Goal: Transaction & Acquisition: Purchase product/service

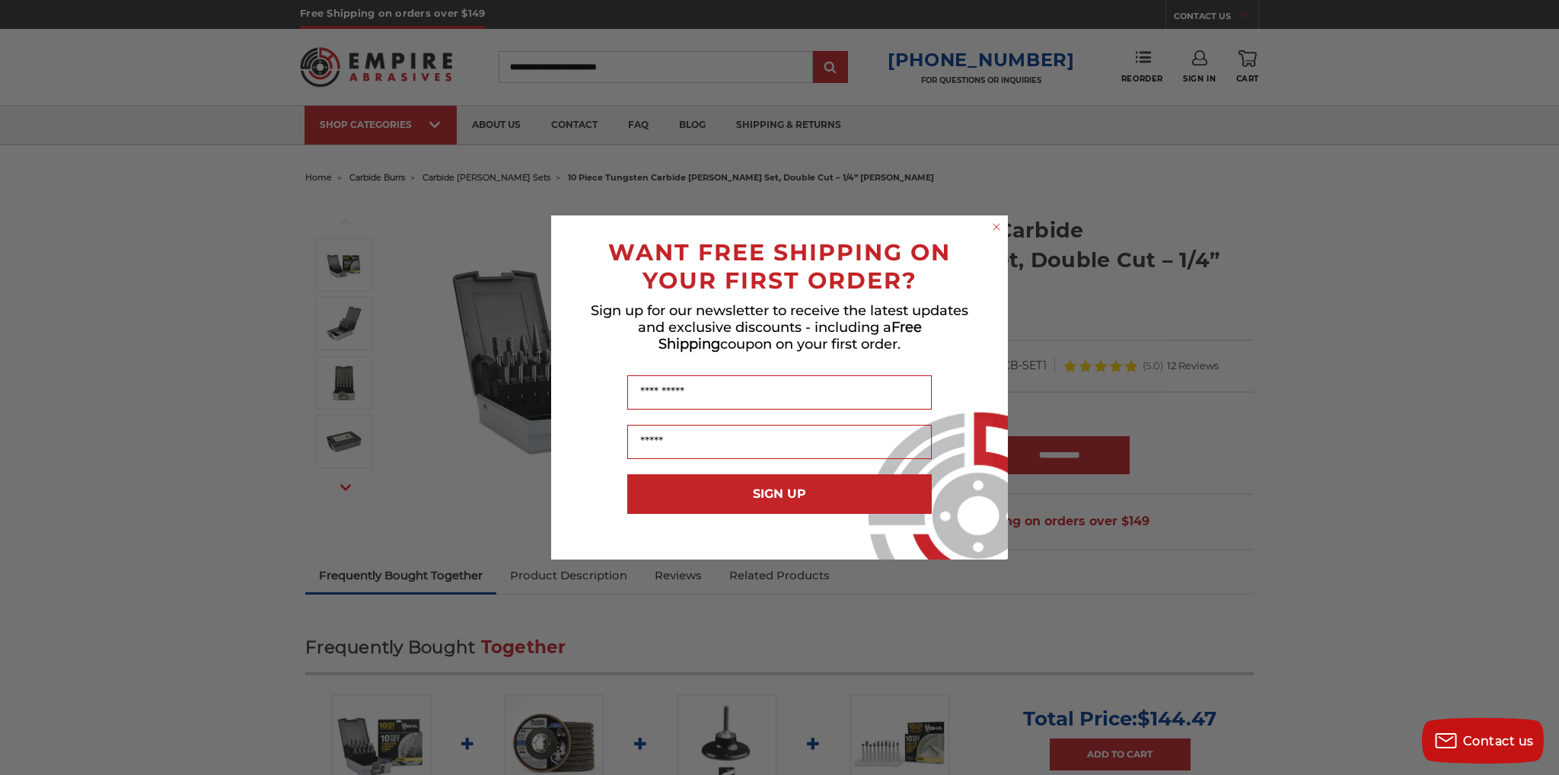
drag, startPoint x: 995, startPoint y: 229, endPoint x: 1075, endPoint y: 25, distance: 219.1
click at [995, 228] on circle "Close dialog" at bounding box center [996, 227] width 14 height 14
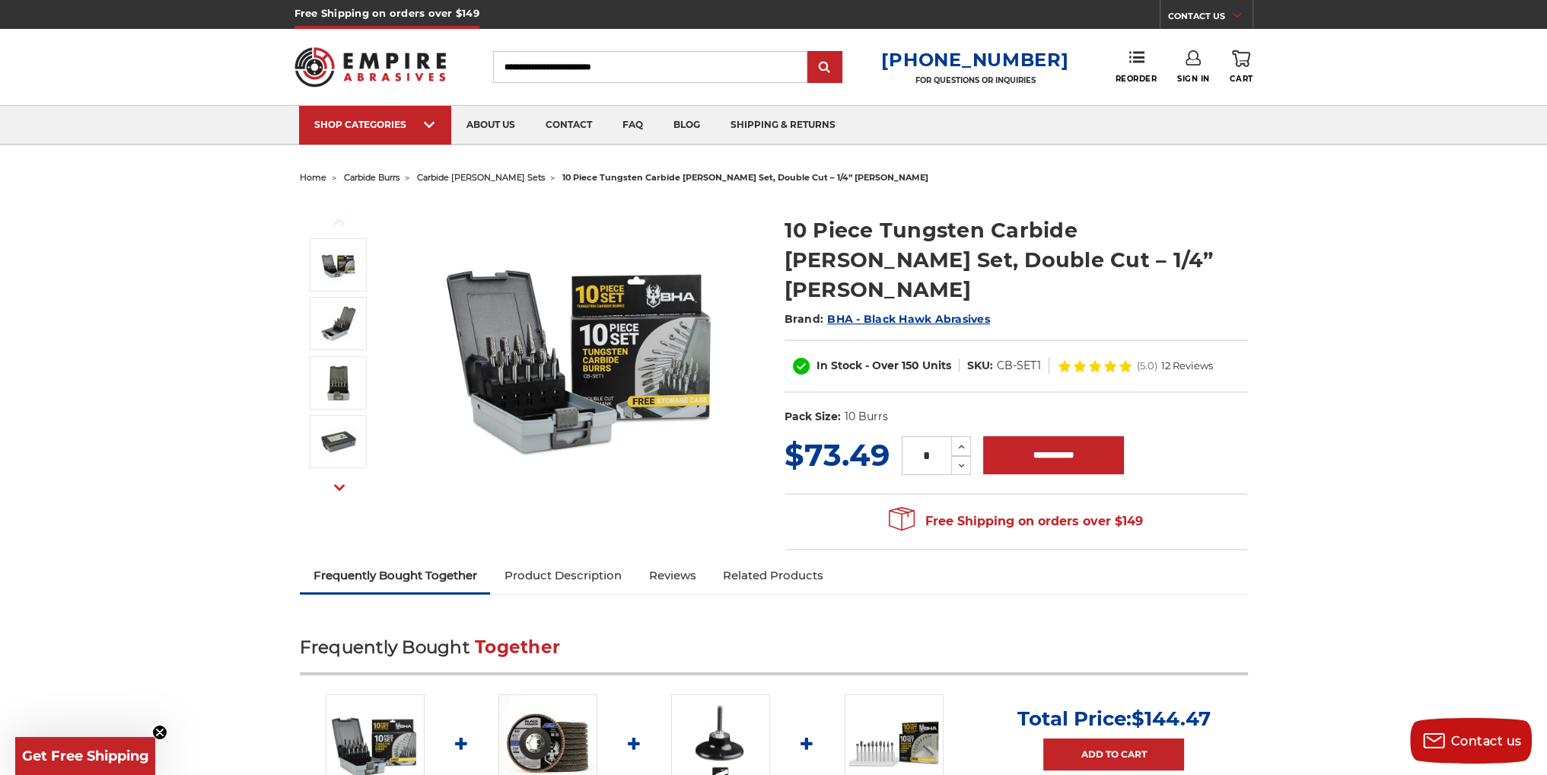
click at [539, 348] on img at bounding box center [582, 351] width 304 height 304
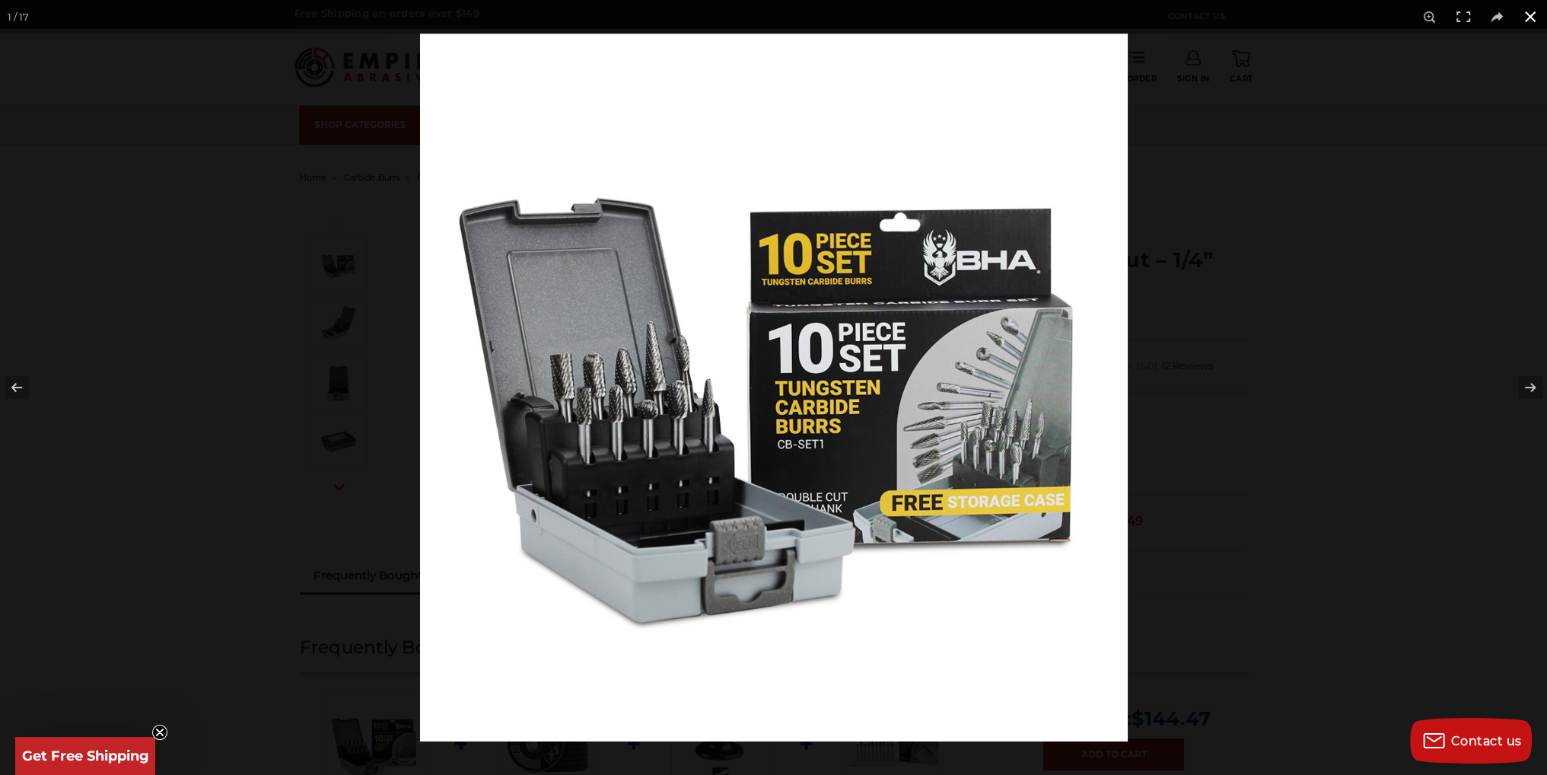
click at [1288, 273] on div at bounding box center [1193, 420] width 1547 height 775
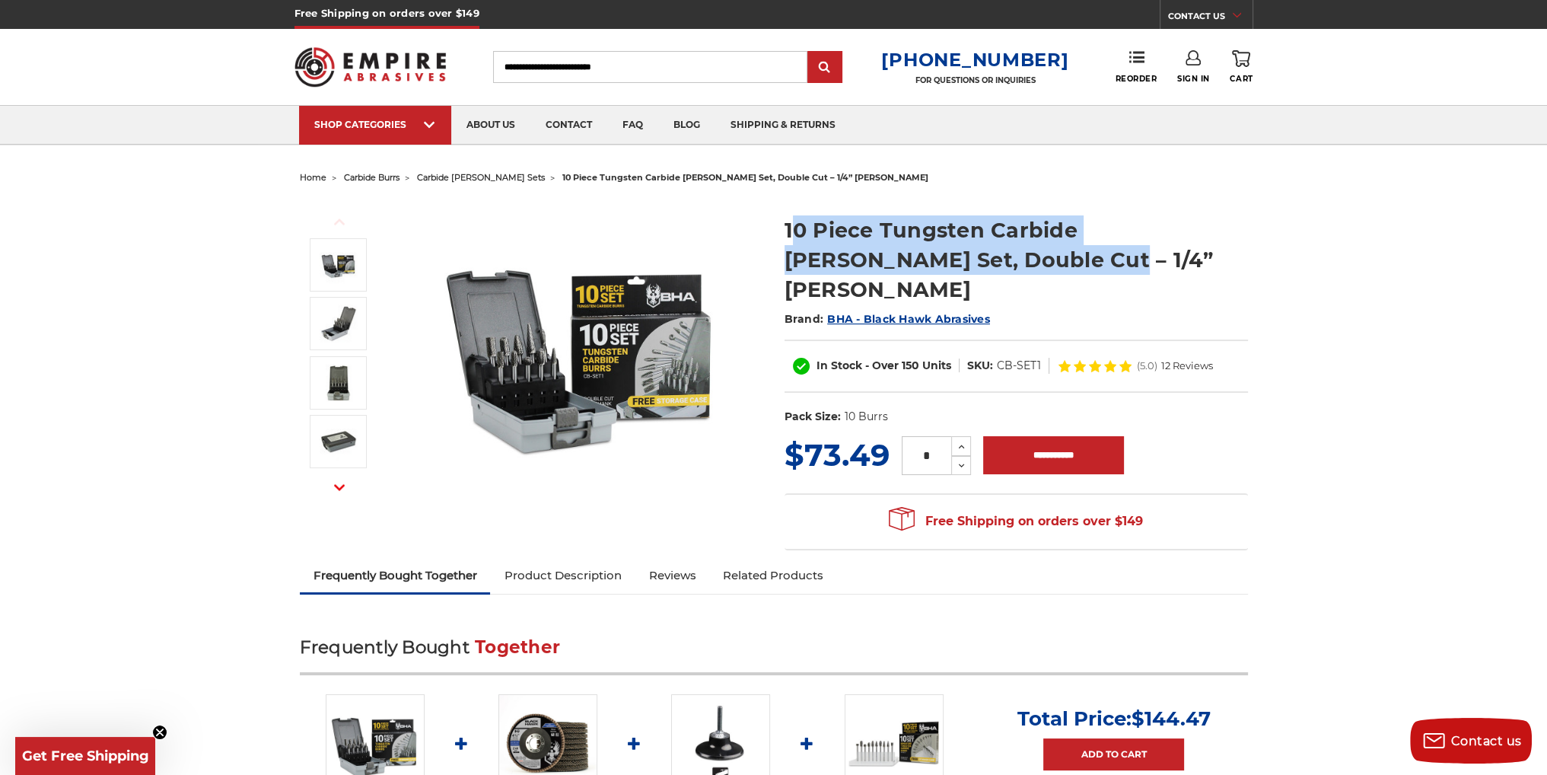
drag, startPoint x: 790, startPoint y: 226, endPoint x: 988, endPoint y: 247, distance: 199.0
click at [988, 247] on h1 "10 Piece Tungsten Carbide [PERSON_NAME] Set, Double Cut – 1/4” [PERSON_NAME]" at bounding box center [1016, 259] width 463 height 89
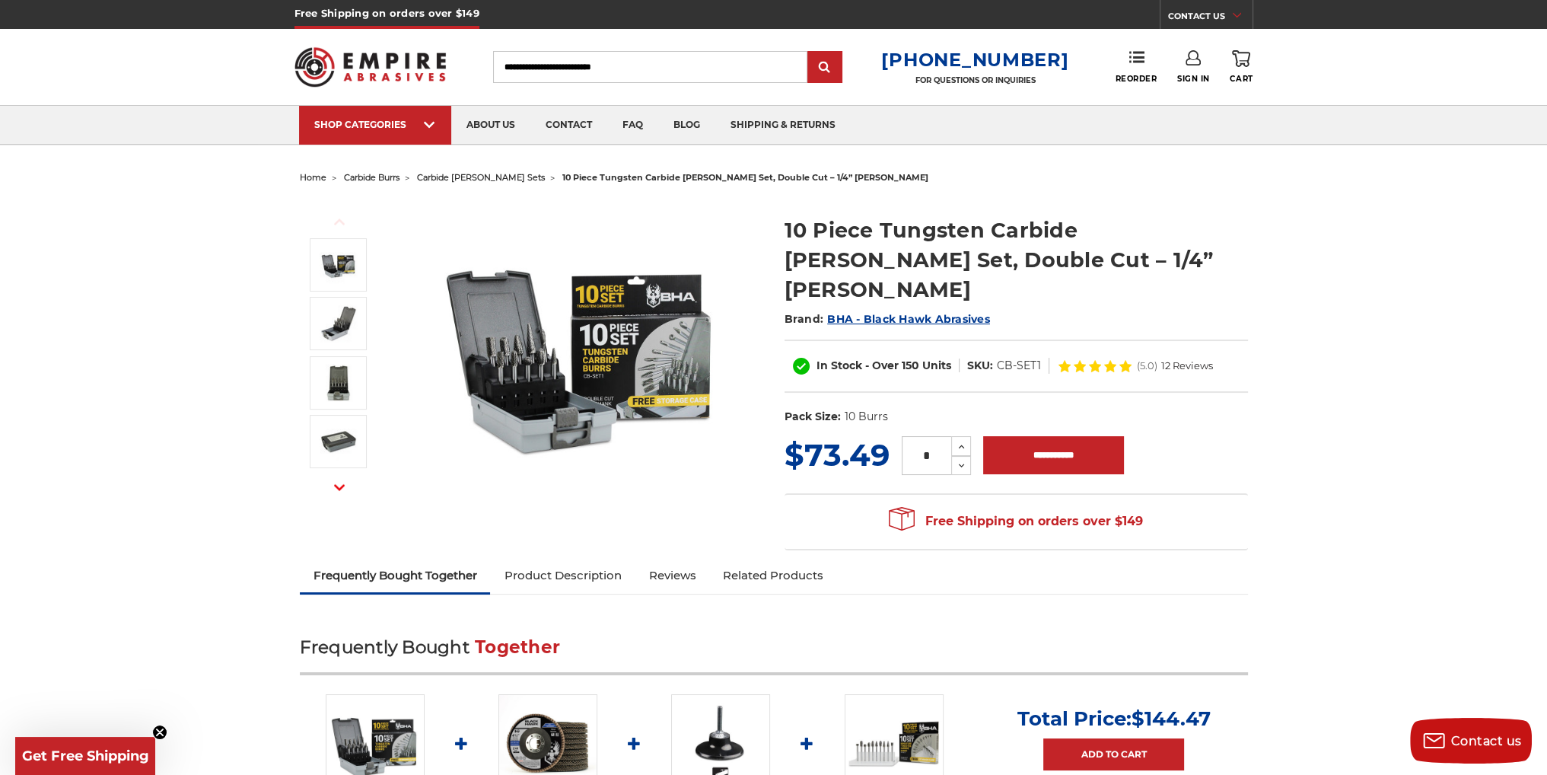
click at [1042, 245] on h1 "10 Piece Tungsten Carbide [PERSON_NAME] Set, Double Cut – 1/4” [PERSON_NAME]" at bounding box center [1016, 259] width 463 height 89
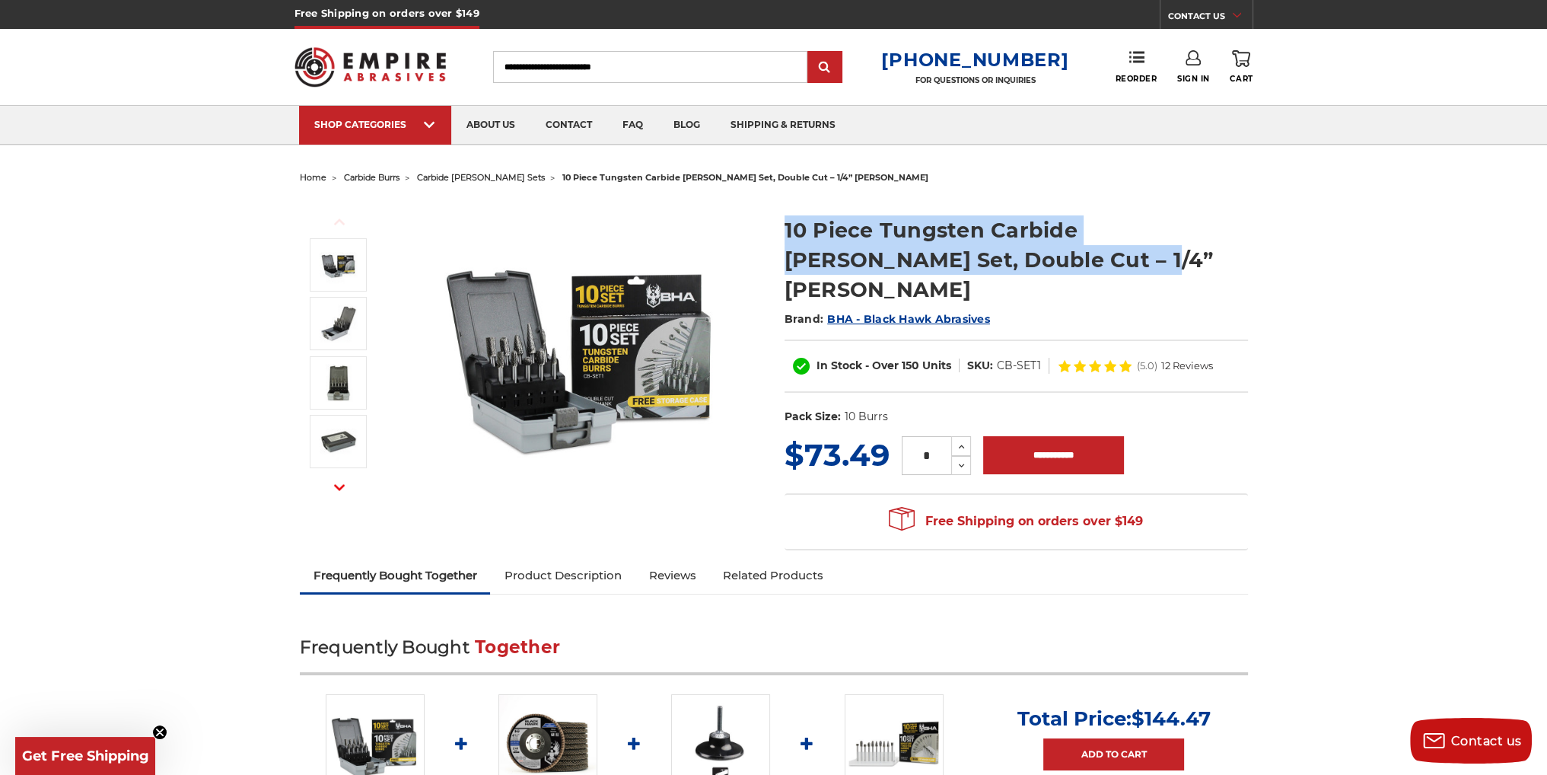
drag, startPoint x: 1044, startPoint y: 263, endPoint x: 773, endPoint y: 238, distance: 272.0
click at [774, 238] on section "10 Piece Tungsten Carbide [PERSON_NAME] Set, Double Cut – 1/4” [PERSON_NAME] Br…" at bounding box center [1016, 316] width 485 height 234
copy h1 "10 Piece Tungsten Carbide [PERSON_NAME] Set, Double Cut – 1/4” [PERSON_NAME]"
